Goal: Task Accomplishment & Management: Use online tool/utility

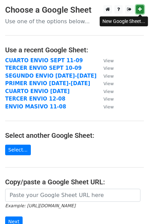
click at [138, 13] on link at bounding box center [140, 9] width 8 height 9
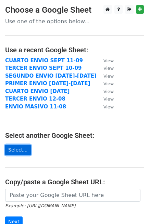
click at [15, 150] on link "Select..." at bounding box center [18, 150] width 26 height 11
click at [14, 147] on link "Select..." at bounding box center [18, 150] width 26 height 11
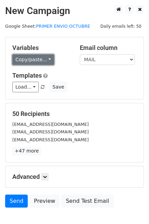
click at [34, 61] on link "Copy/paste..." at bounding box center [33, 59] width 42 height 11
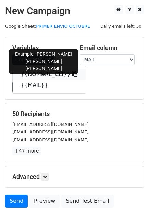
click at [45, 72] on link "{{NOMBRE_CLI}}" at bounding box center [49, 74] width 73 height 11
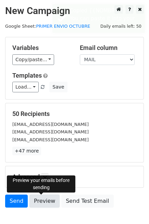
click at [47, 200] on link "Preview" at bounding box center [44, 201] width 30 height 13
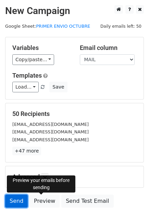
click at [14, 206] on link "Send" at bounding box center [16, 201] width 23 height 13
